Goal: Task Accomplishment & Management: Complete application form

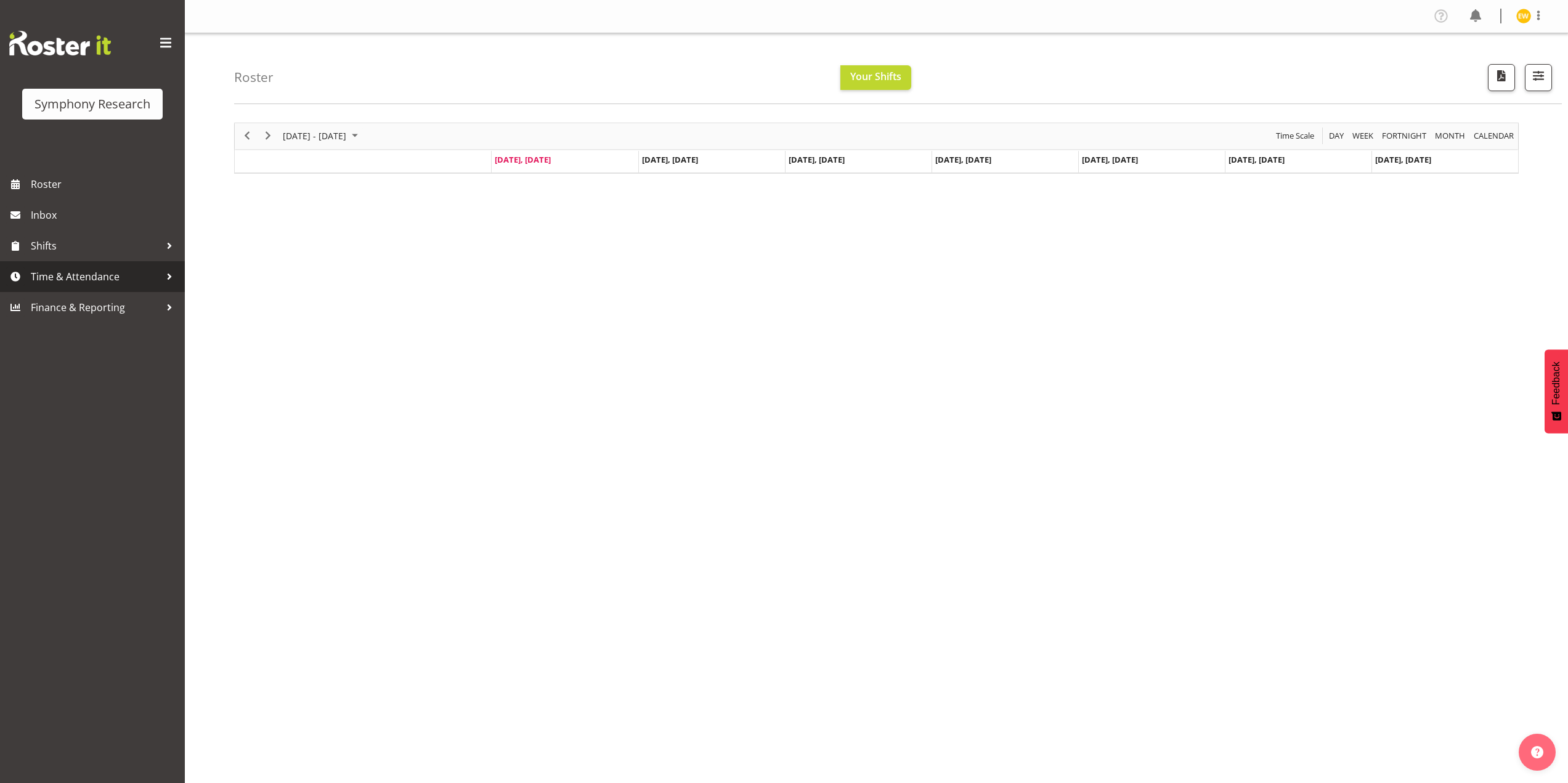
click at [74, 281] on span "Time & Attendance" at bounding box center [96, 276] width 130 height 19
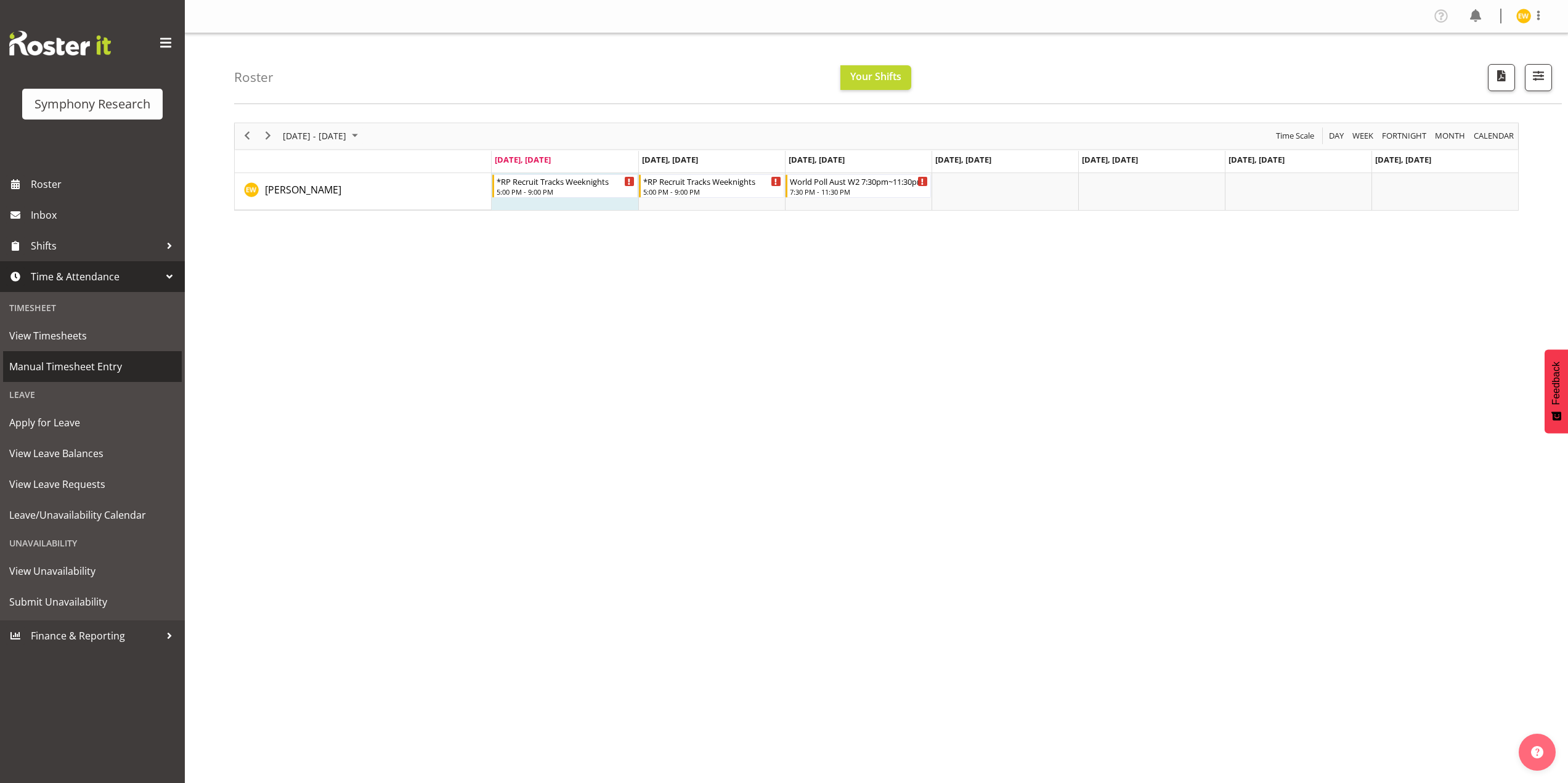
click at [66, 373] on span "Manual Timesheet Entry" at bounding box center [93, 367] width 167 height 19
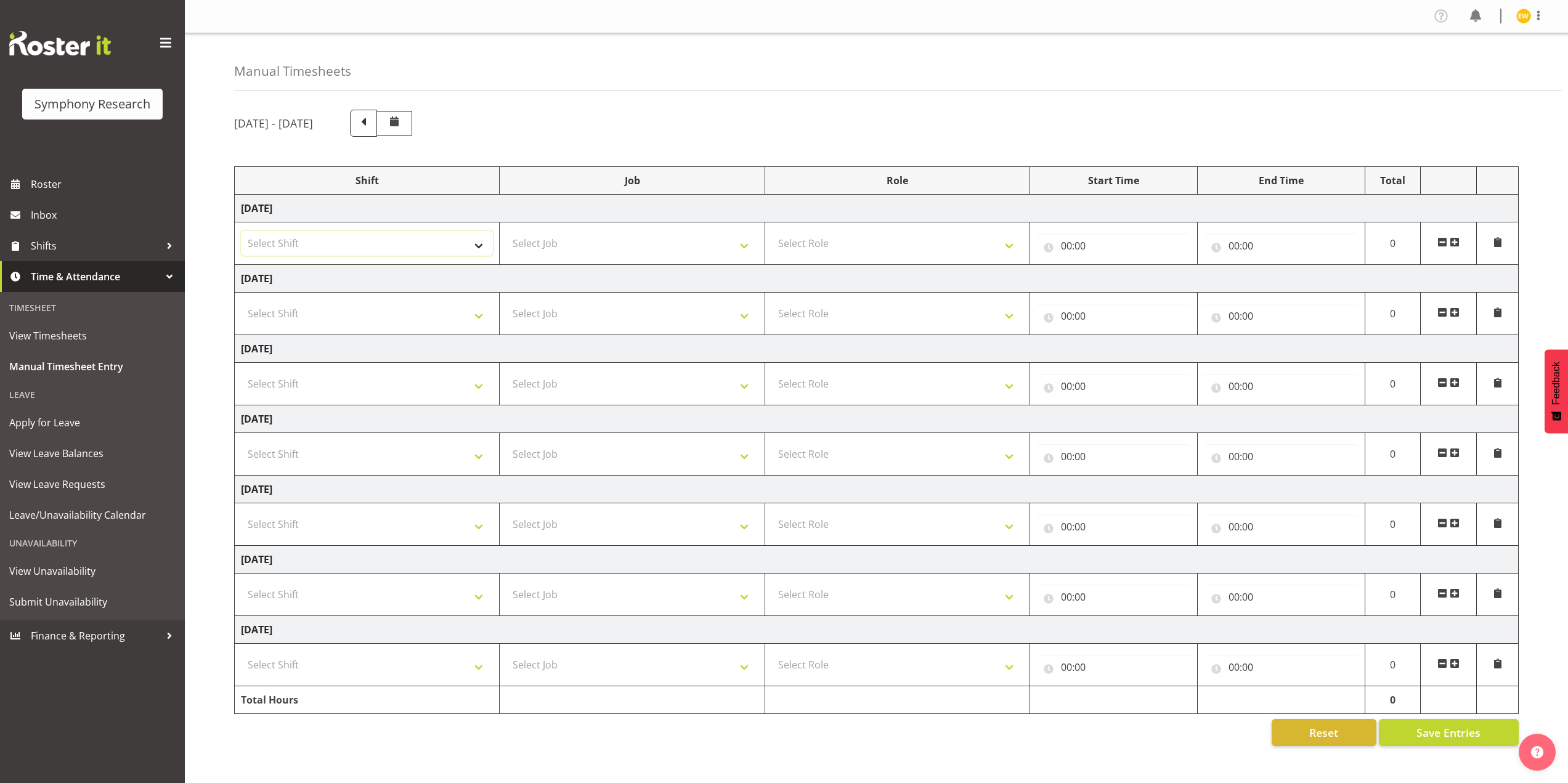
click at [479, 246] on select "Select Shift !!Weekend Residential (Roster IT Shift Label) *Business 9/10am ~ 4…" at bounding box center [367, 243] width 252 height 25
select select "41604"
click at [241, 231] on select "Select Shift !!Weekend Residential (Roster IT Shift Label) *Business 9/10am ~ 4…" at bounding box center [367, 243] width 252 height 25
click at [571, 234] on select "Select Job 550060 IF Admin 553492 World Poll Aus Wave 2 Main 2025 553493 World …" at bounding box center [632, 243] width 252 height 25
click at [880, 239] on select "Select Role Briefing Interviewing" at bounding box center [898, 243] width 252 height 25
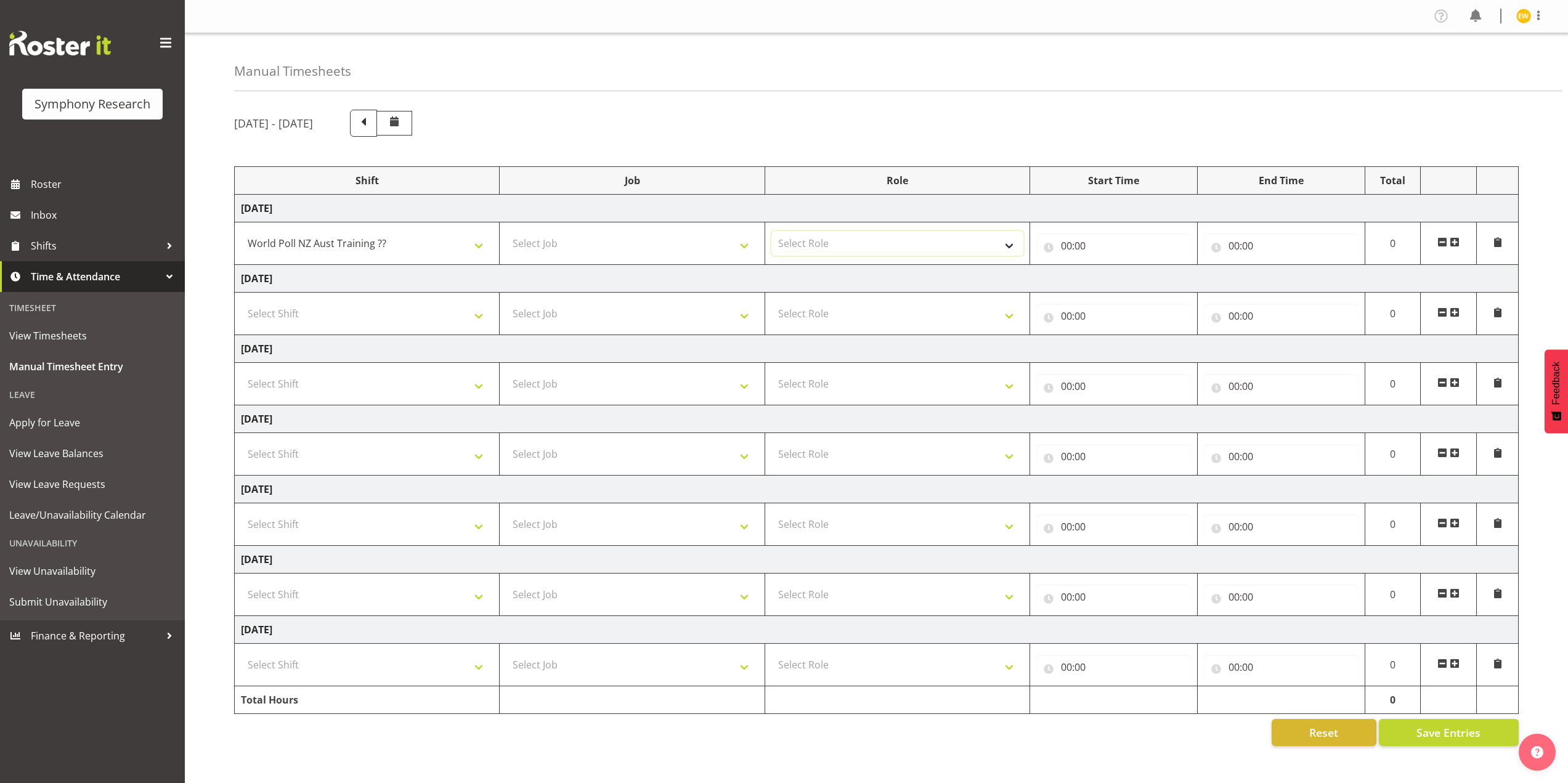
select select "297"
click at [772, 231] on select "Select Role Briefing Interviewing" at bounding box center [898, 243] width 252 height 25
click at [1087, 242] on input "00:00" at bounding box center [1114, 246] width 155 height 25
click at [1116, 276] on select "00 01 02 03 04 05 06 07 08 09 10 11 12 13 14 15 16 17 18 19 20 21 22 23" at bounding box center [1121, 278] width 28 height 25
select select "16"
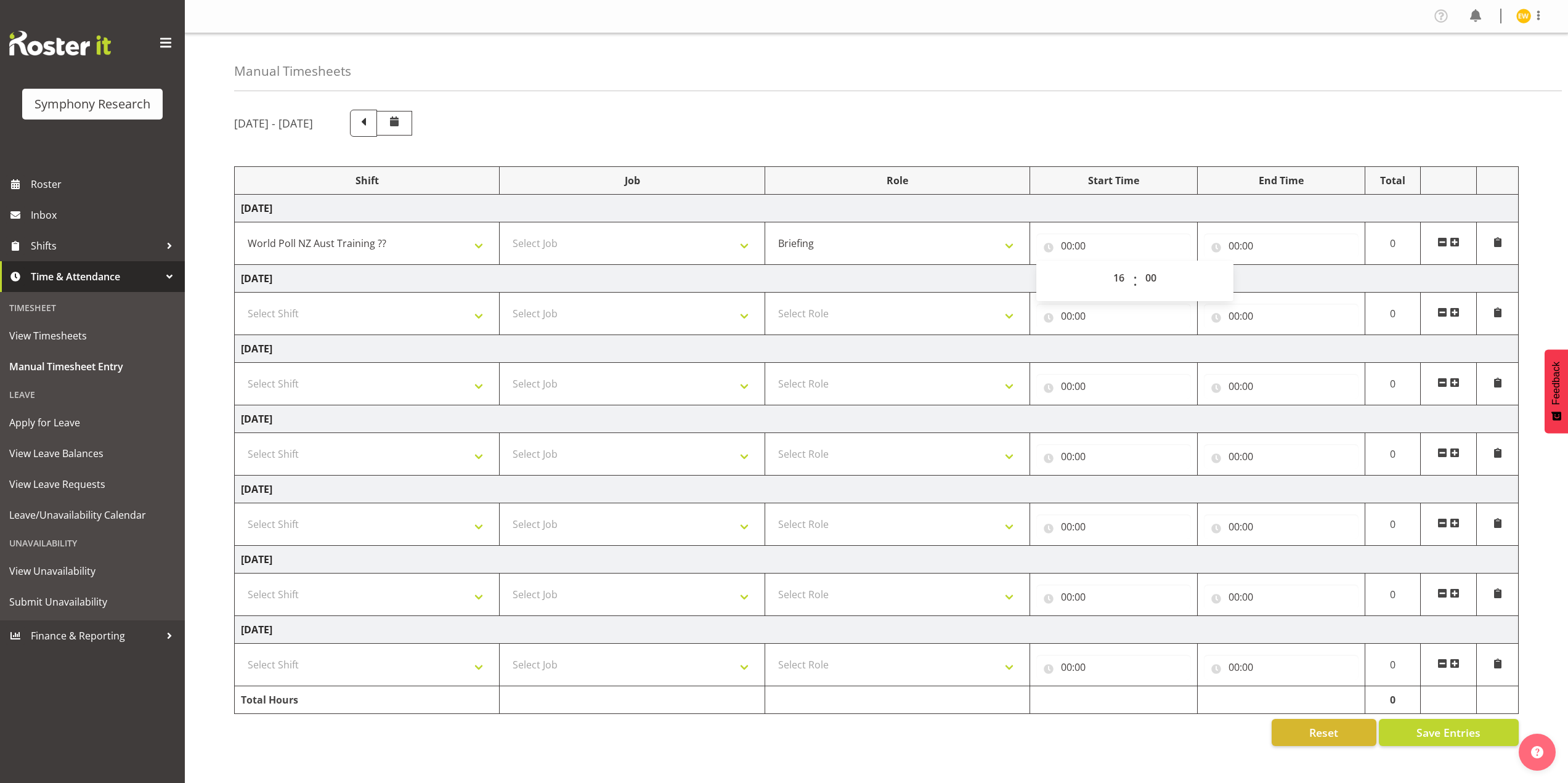
type input "16:00"
click at [897, 89] on div "Manual Timesheets" at bounding box center [898, 62] width 1328 height 58
click at [583, 245] on select "Select Job 550060 IF Admin 553492 World Poll Aus Wave 2 Main 2025 553493 World …" at bounding box center [632, 243] width 252 height 25
select select "10499"
click at [506, 231] on select "Select Job 550060 IF Admin 553492 World Poll Aus Wave 2 Main 2025 553493 World …" at bounding box center [632, 243] width 252 height 25
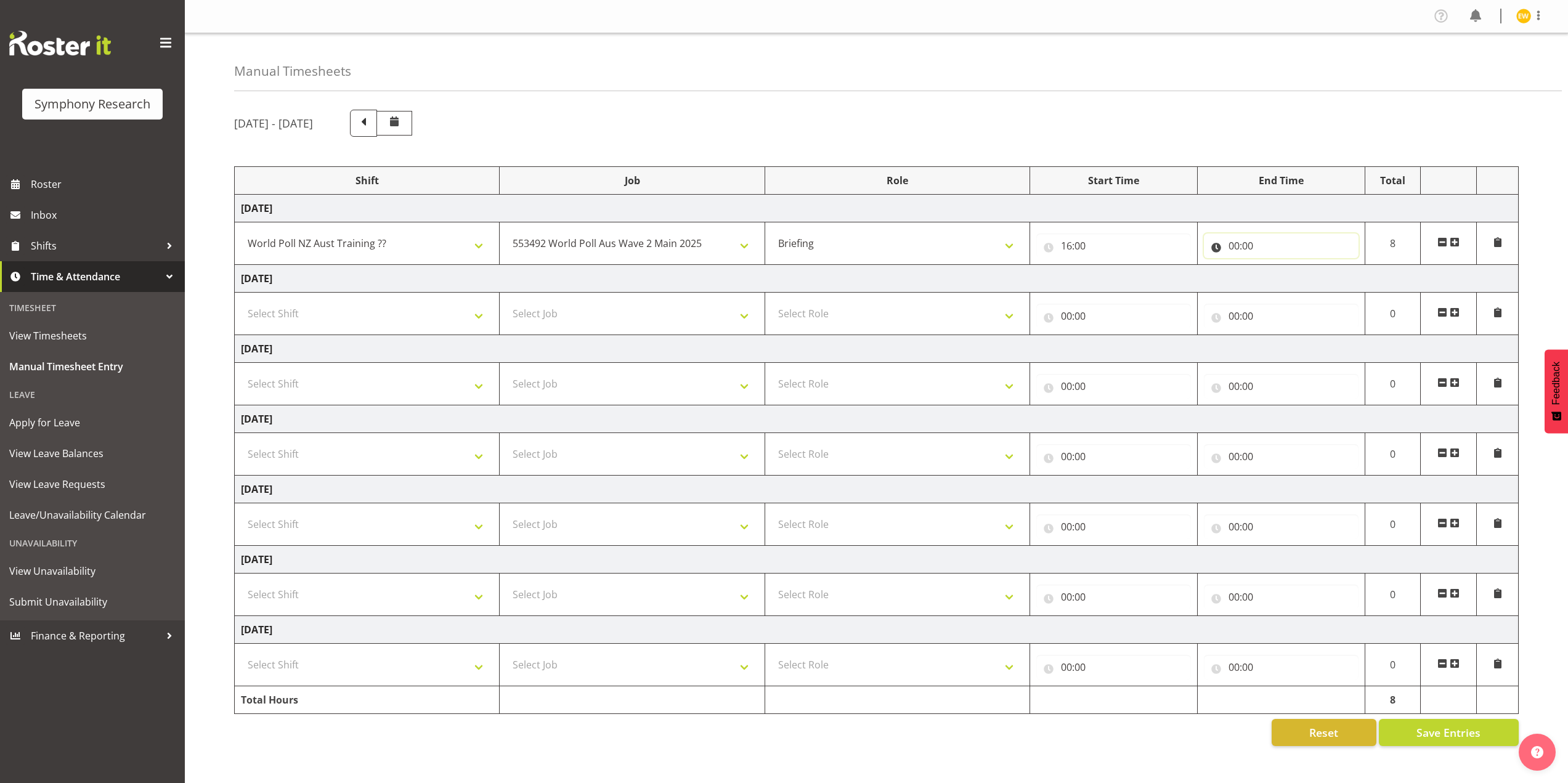
click at [1236, 246] on input "00:00" at bounding box center [1281, 246] width 155 height 25
click at [1284, 279] on select "00 01 02 03 04 05 06 07 08 09 10 11 12 13 14 15 16 17 18 19 20 21 22 23" at bounding box center [1288, 278] width 28 height 25
select select "16"
type input "16:00"
click at [1320, 284] on select "00 01 02 03 04 05 06 07 08 09 10 11 12 13 14 15 16 17 18 19 20 21 22 23 24 25 2…" at bounding box center [1320, 278] width 28 height 25
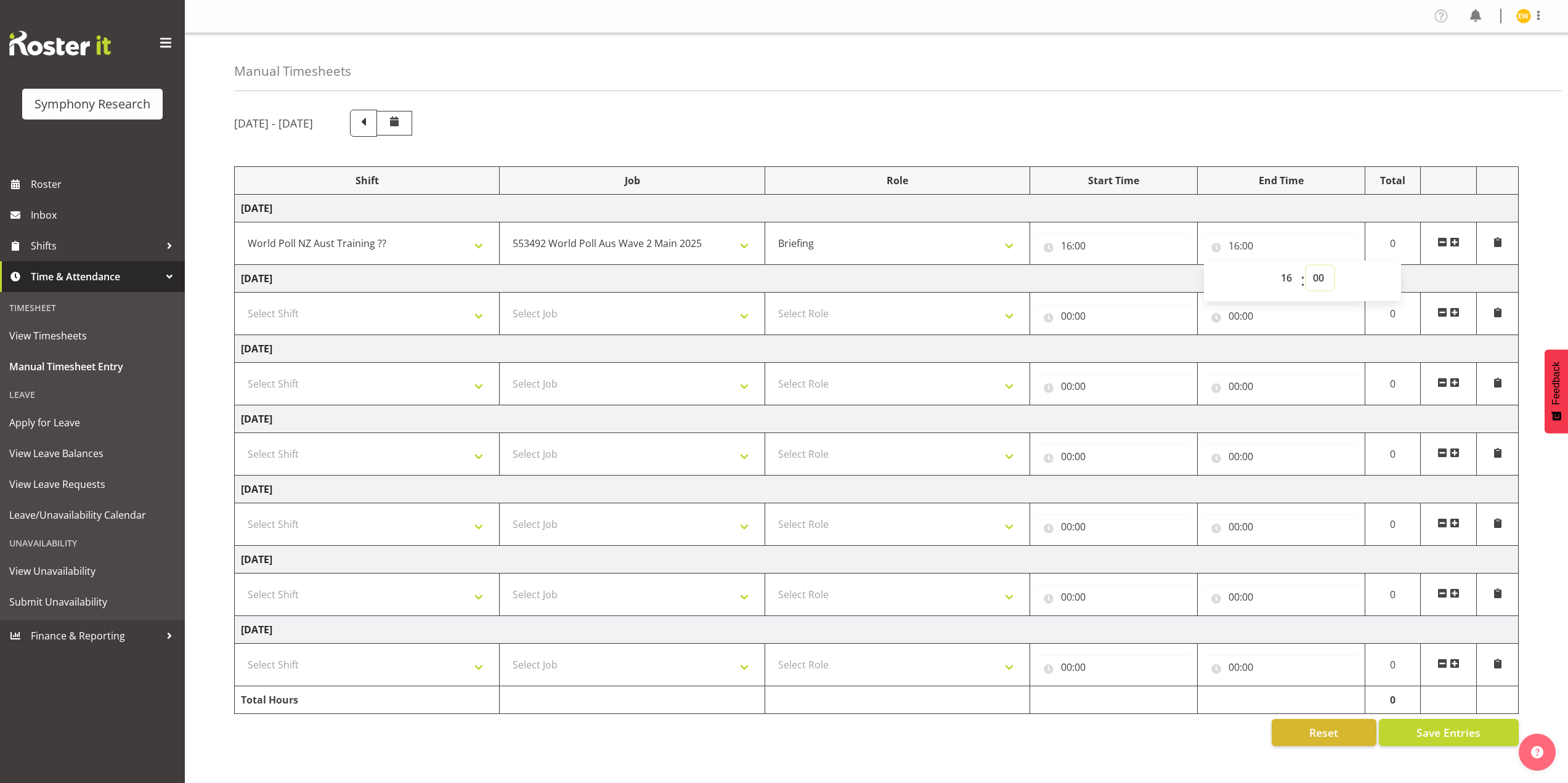
select select "30"
type input "16:30"
click at [1141, 134] on div "[DATE] - [DATE]" at bounding box center [876, 123] width 1285 height 27
click at [1251, 241] on input "16:30" at bounding box center [1281, 246] width 155 height 25
click at [1322, 282] on select "00 01 02 03 04 05 06 07 08 09 10 11 12 13 14 15 16 17 18 19 20 21 22 23 24 25 2…" at bounding box center [1320, 278] width 28 height 25
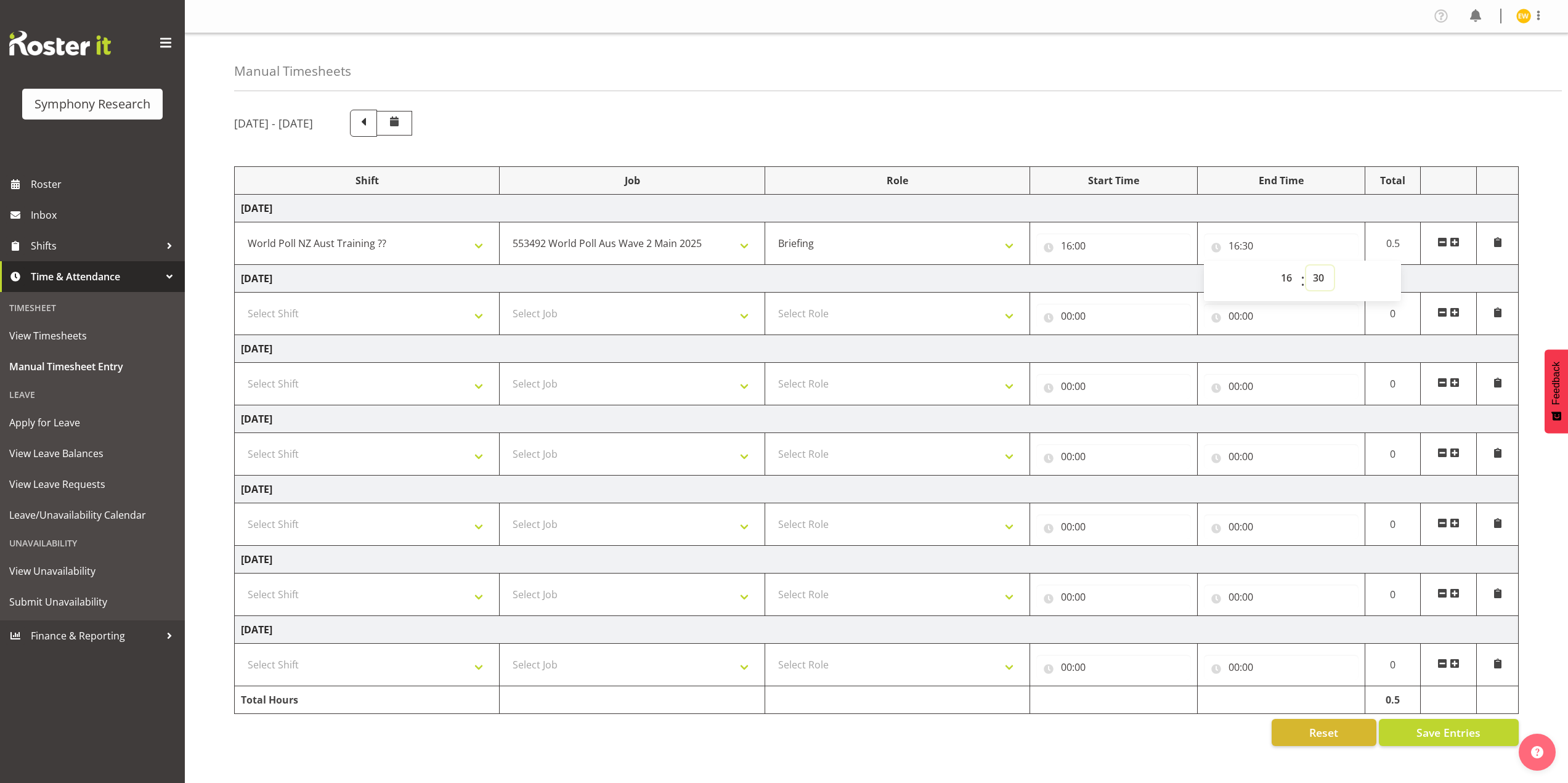
select select "23"
type input "16:23"
click at [1290, 110] on div "[DATE] - [DATE]" at bounding box center [876, 123] width 1285 height 27
click at [1439, 732] on span "Save Entries" at bounding box center [1449, 732] width 64 height 16
